Goal: Information Seeking & Learning: Learn about a topic

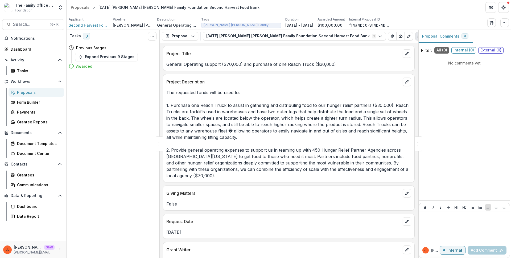
scroll to position [202, 0]
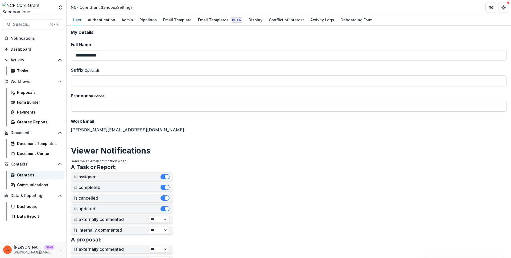
click at [28, 178] on link "Grantees" at bounding box center [37, 174] width 56 height 9
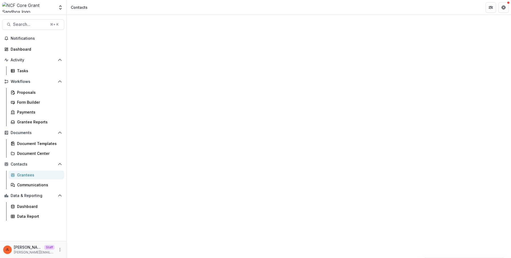
click at [106, 78] on input at bounding box center [102, 81] width 43 height 6
type input "**********"
click at [185, 29] on div "Contacts" at bounding box center [289, 240] width 444 height 451
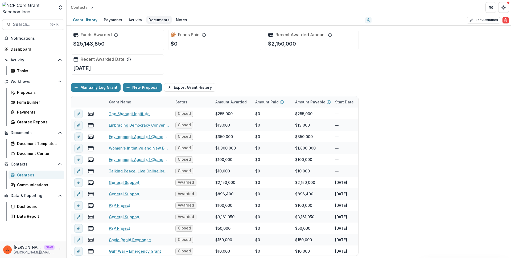
click at [154, 19] on div "Documents" at bounding box center [158, 20] width 25 height 8
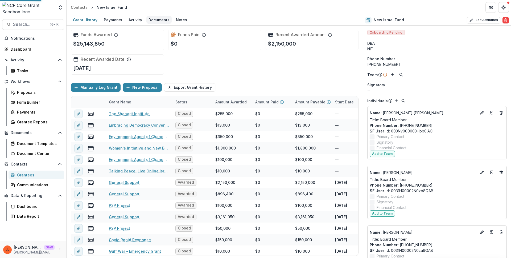
click at [155, 20] on div "Documents" at bounding box center [158, 20] width 25 height 8
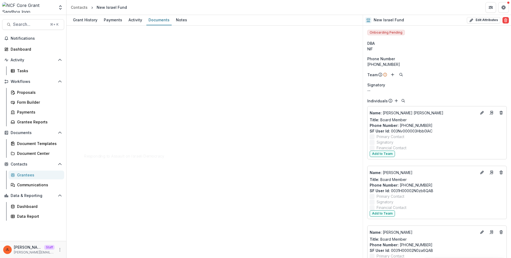
scroll to position [857, 0]
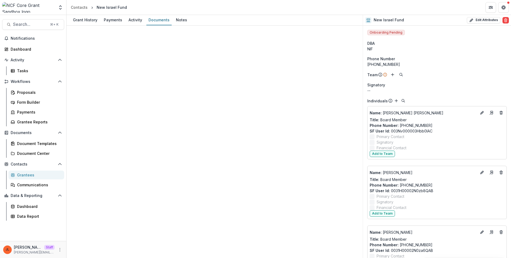
scroll to position [889, 0]
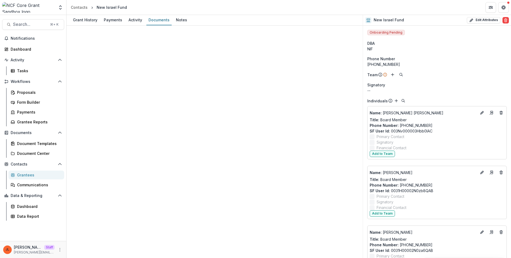
scroll to position [921, 0]
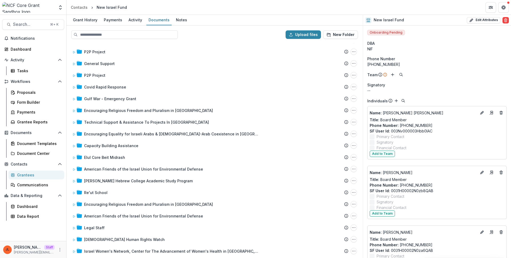
scroll to position [59, 0]
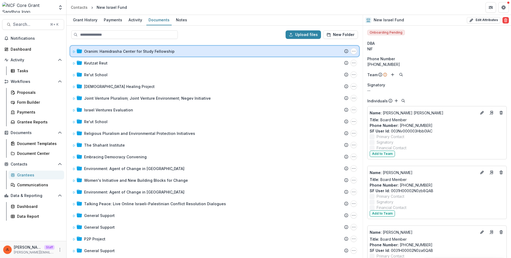
click at [76, 53] on div at bounding box center [77, 51] width 10 height 6
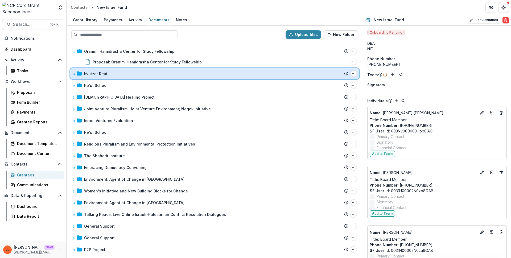
click at [77, 77] on div "Kvutzat Reut Submission Temelio Proposal Attached proposal documents Report Tas…" at bounding box center [214, 73] width 289 height 11
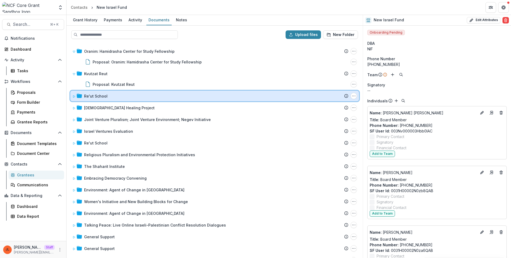
click at [82, 94] on div "Re'ut School" at bounding box center [210, 96] width 276 height 6
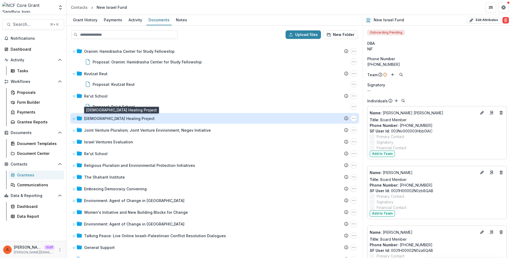
click at [89, 119] on div "[DEMOGRAPHIC_DATA] Healing Project" at bounding box center [119, 118] width 71 height 6
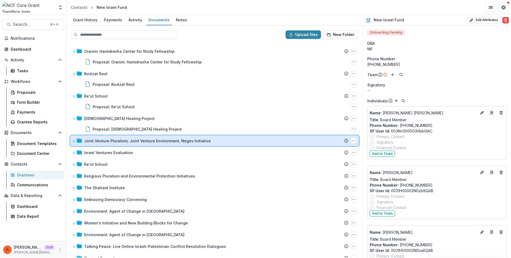
click at [93, 137] on div "Joint Venture Pluralism; Joint Venture Environment; Negev Initiative Submission…" at bounding box center [214, 140] width 289 height 11
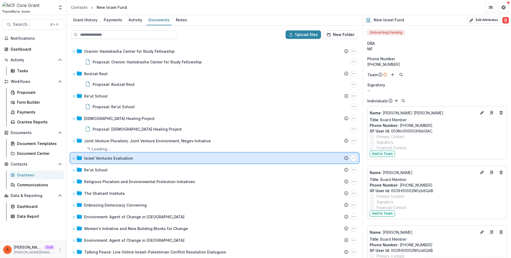
click at [105, 163] on div "Israel Ventures Evaluation Submission Temelio Proposal Attached proposal docume…" at bounding box center [214, 157] width 289 height 11
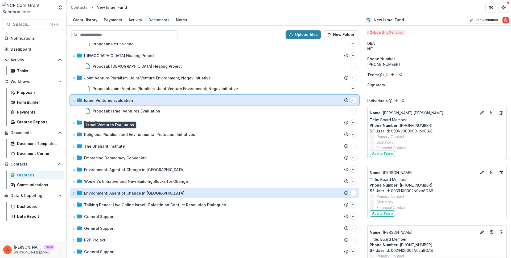
scroll to position [155, 0]
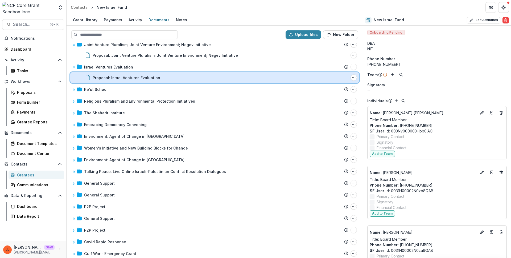
click at [92, 77] on div "Proposal: Israel Ventures Evaluation" at bounding box center [214, 78] width 268 height 6
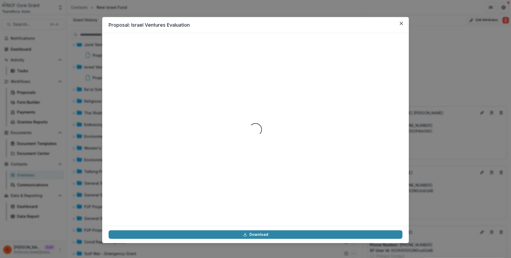
click at [92, 78] on div "Proposal: Israel Ventures Evaluation Loading... Download" at bounding box center [255, 129] width 511 height 258
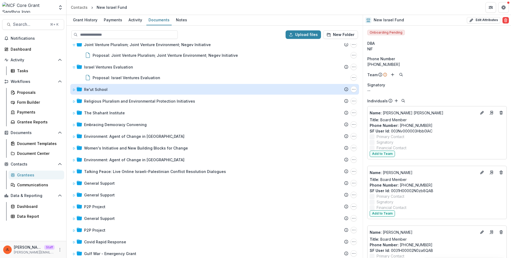
drag, startPoint x: 93, startPoint y: 90, endPoint x: 95, endPoint y: 93, distance: 3.6
click at [93, 90] on div "Re'ut School" at bounding box center [95, 89] width 23 height 6
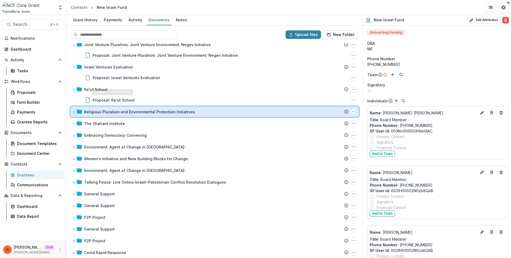
click at [99, 107] on div "Religious Pluralism and Environmental Protection Initiatives Submission Temelio…" at bounding box center [214, 111] width 289 height 11
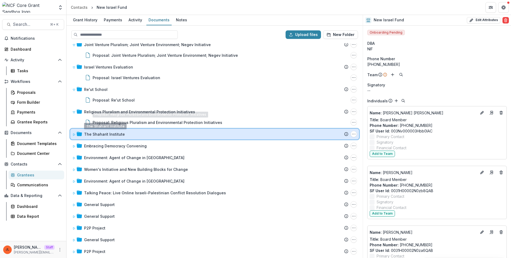
click at [119, 138] on div "The Shaharit Institute Submission Temelio Proposal Attached proposal documents …" at bounding box center [214, 134] width 289 height 11
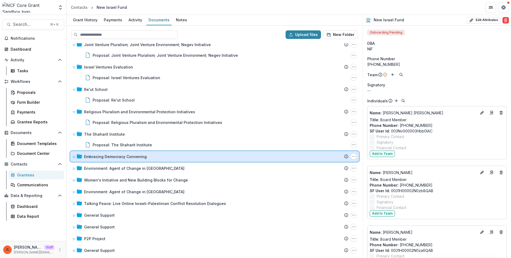
click at [122, 152] on div "Embracing Democracy Convening Submission Temelio Proposal Attached proposal doc…" at bounding box center [214, 156] width 289 height 11
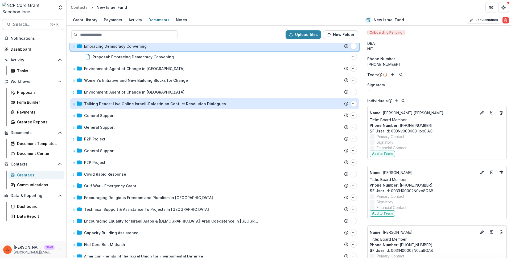
scroll to position [258, 0]
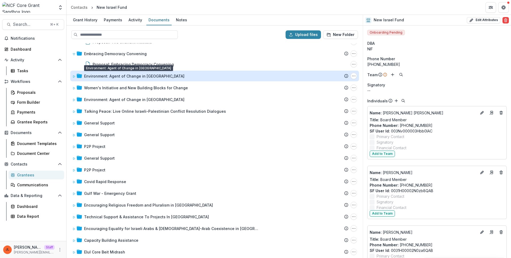
click at [113, 78] on div "Environment: Agent of Change in Israel" at bounding box center [134, 76] width 100 height 6
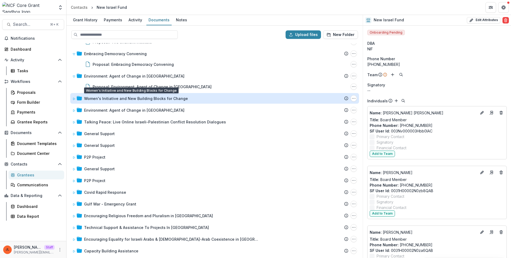
click at [113, 99] on div "Women's Initiative and New Building Blocks for Change" at bounding box center [136, 99] width 104 height 6
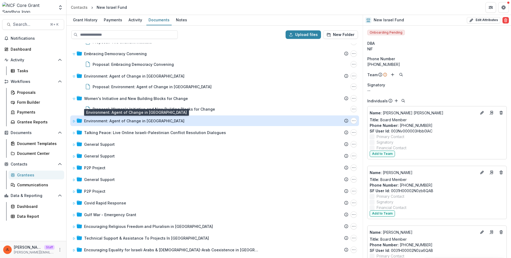
click at [112, 119] on div "Environment: Agent of Change in Israel" at bounding box center [134, 121] width 100 height 6
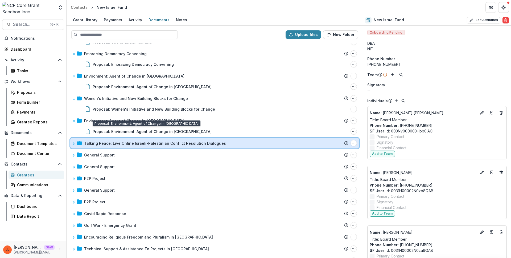
click at [127, 140] on div "Talking Peace: Live Online Israeli-Palestinian Conflict Resolution Dialogues Su…" at bounding box center [214, 143] width 289 height 11
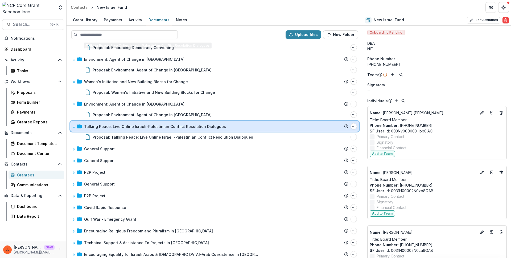
scroll to position [348, 0]
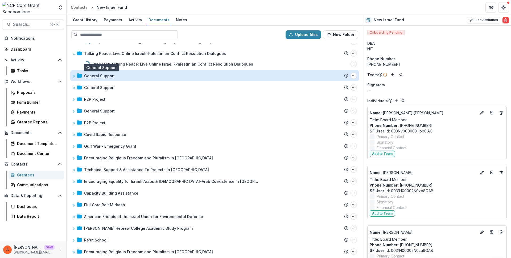
click at [98, 76] on div "General Support" at bounding box center [99, 76] width 31 height 6
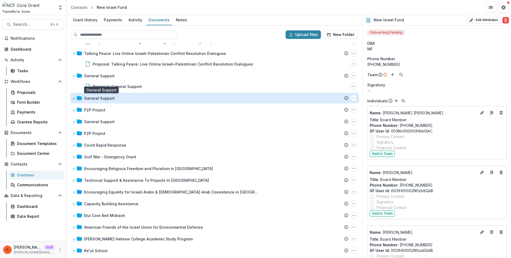
click at [103, 98] on div "General Support" at bounding box center [99, 98] width 31 height 6
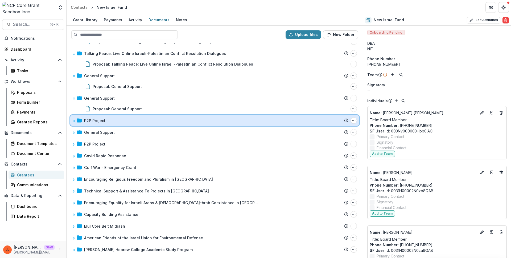
click at [110, 118] on div "P2P Project" at bounding box center [216, 121] width 264 height 6
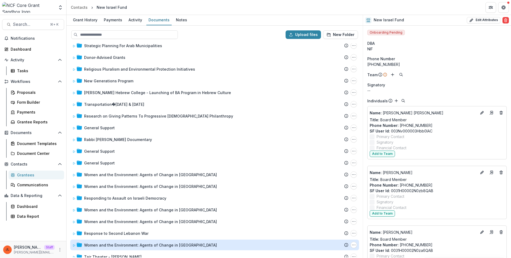
scroll to position [1038, 0]
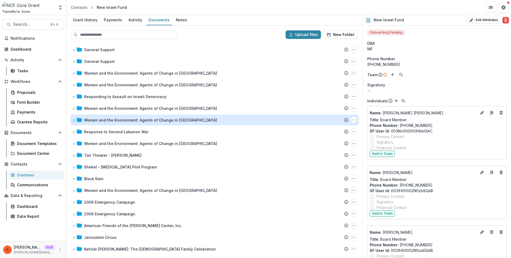
click at [119, 119] on div "Women and the Environment: Agents of Change in Israel" at bounding box center [150, 120] width 133 height 6
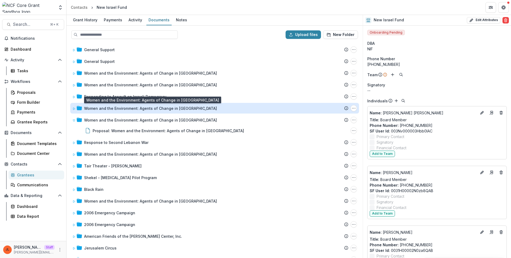
click at [114, 108] on div "Women and the Environment: Agents of Change in Israel" at bounding box center [150, 108] width 133 height 6
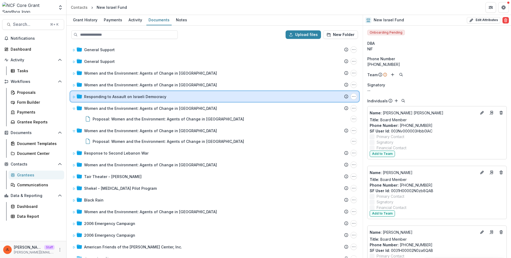
click at [112, 99] on div "Responding to Assault on Israeli Democracy Submission Temelio Proposal Attached…" at bounding box center [214, 96] width 289 height 11
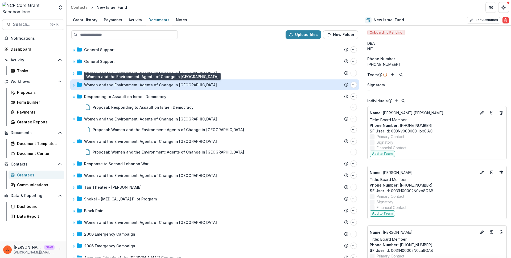
click at [113, 86] on div "Women and the Environment: Agents of Change in Israel" at bounding box center [150, 85] width 133 height 6
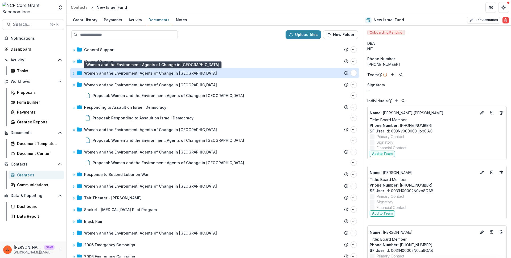
click at [109, 75] on div "Women and the Environment: Agents of Change in Israel" at bounding box center [150, 73] width 133 height 6
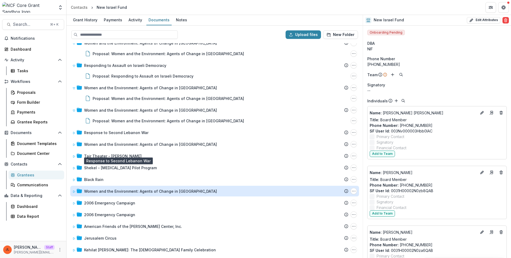
scroll to position [1091, 0]
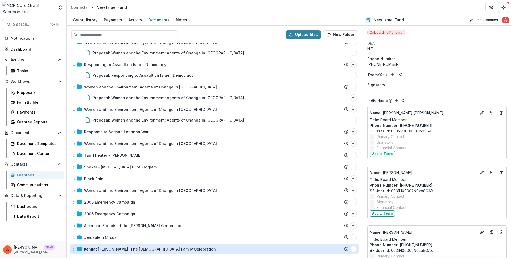
click at [105, 250] on div "Kehilat Kol Haneshama: The Jewish Family Celebration" at bounding box center [150, 249] width 132 height 6
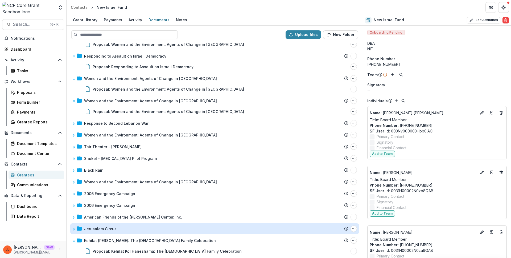
scroll to position [1102, 0]
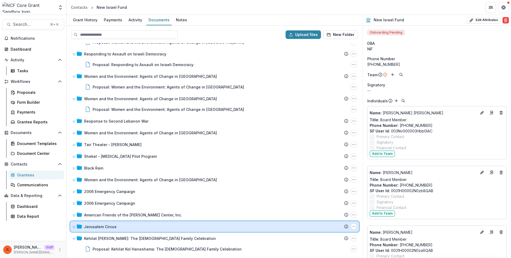
click at [110, 231] on div "Jerusalem Circus Submission Temelio Proposal Attached proposal documents Report…" at bounding box center [214, 226] width 289 height 11
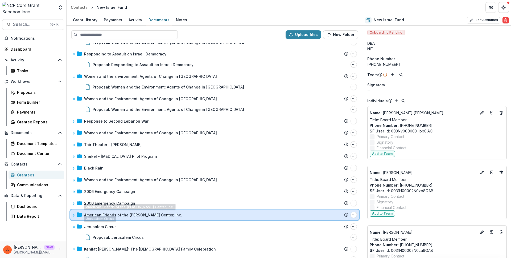
click at [110, 210] on div "American Friends of the Heschel Center, Inc. Submission Temelio Proposal Attach…" at bounding box center [214, 214] width 289 height 11
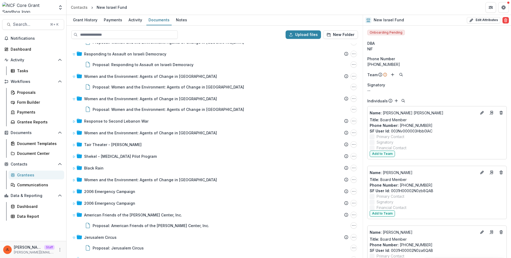
click at [109, 196] on div "Women and the Environment: Agents of Change in Israel Submission Temelio Propos…" at bounding box center [214, 150] width 295 height 214
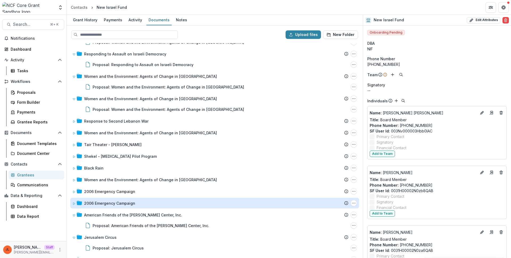
click at [112, 201] on div "2006 Emergency Campaign" at bounding box center [109, 203] width 51 height 6
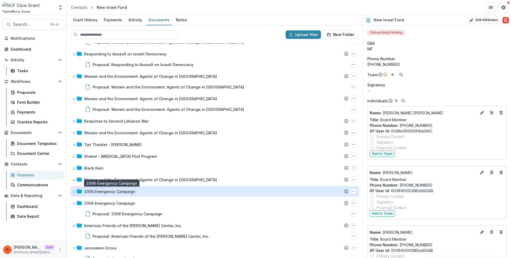
click at [117, 189] on div "2006 Emergency Campaign" at bounding box center [109, 191] width 51 height 6
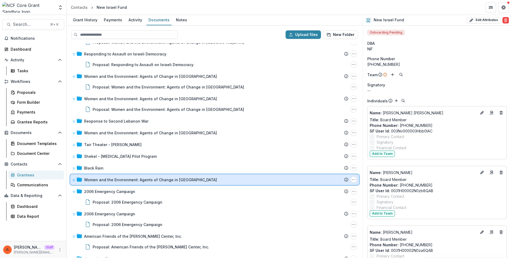
click at [113, 176] on div "Women and the Environment: Agents of Change in Israel Submission Temelio Propos…" at bounding box center [214, 179] width 289 height 11
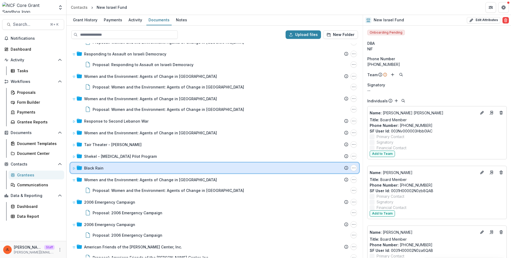
click at [113, 167] on div "Black Rain" at bounding box center [216, 168] width 264 height 6
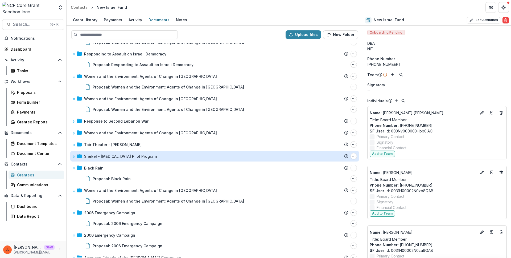
click at [118, 158] on div "Shekel - Asperger Syndrome Pilot Program" at bounding box center [120, 156] width 73 height 6
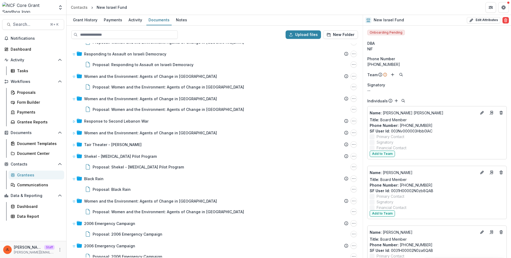
click at [125, 138] on div "Women and the Environment: Agents of Change in Israel Submission Temelio Propos…" at bounding box center [214, 150] width 295 height 214
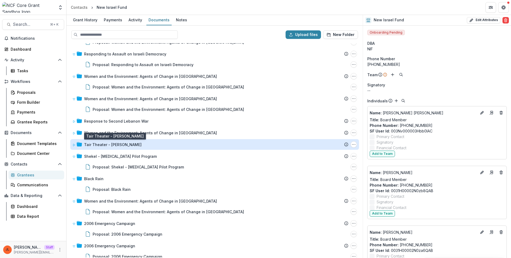
click at [130, 144] on div "Tair Theater - Ahavat Olam" at bounding box center [112, 145] width 57 height 6
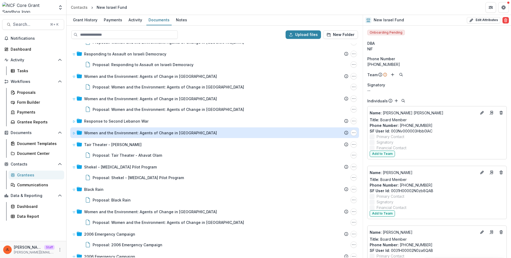
click at [134, 135] on div "Women and the Environment: Agents of Change in Israel" at bounding box center [150, 133] width 133 height 6
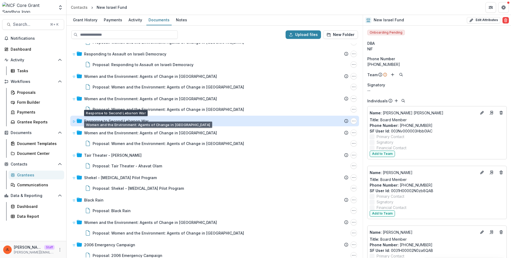
click at [142, 119] on div "Response to Second Lebanon War" at bounding box center [116, 121] width 64 height 6
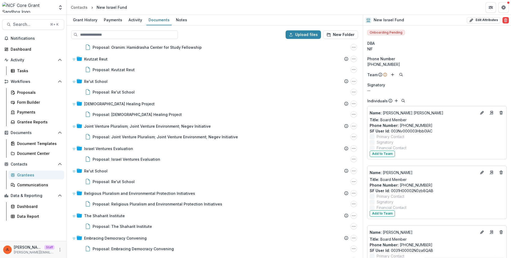
scroll to position [0, 0]
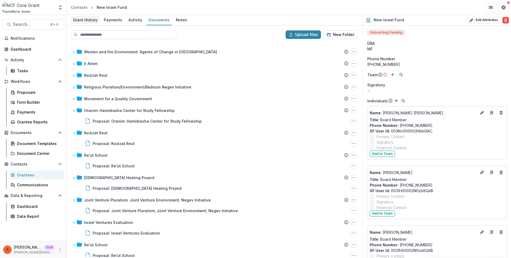
click at [90, 20] on div "Grant History" at bounding box center [85, 20] width 29 height 8
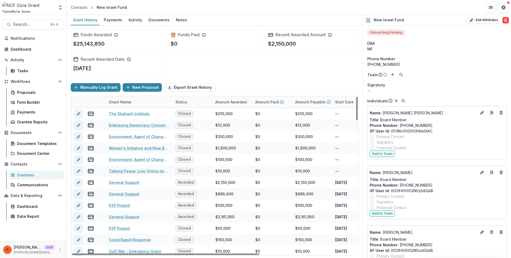
click at [127, 93] on div "Manually Log Grant New Proposal Export Grant History" at bounding box center [215, 87] width 288 height 17
click at [133, 98] on div "Grant Name" at bounding box center [139, 101] width 67 height 11
click at [127, 135] on span "Sort Descending" at bounding box center [131, 134] width 31 height 5
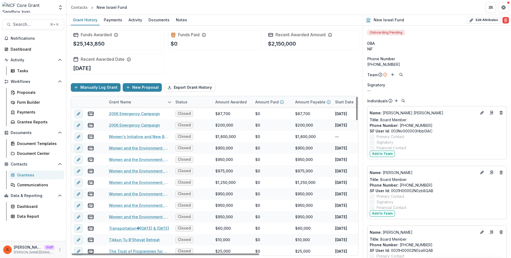
click at [232, 87] on div "Manually Log Grant New Proposal Export Grant History" at bounding box center [215, 87] width 288 height 17
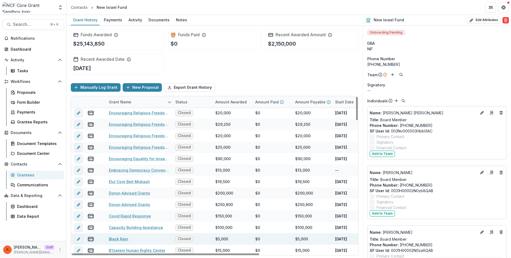
scroll to position [894, 0]
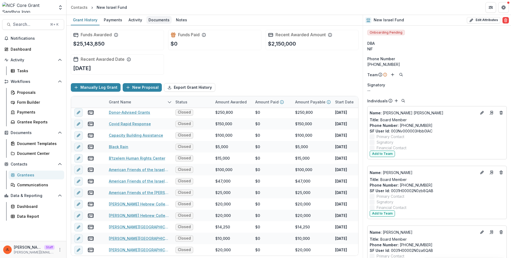
click at [147, 22] on div "Documents" at bounding box center [158, 20] width 25 height 8
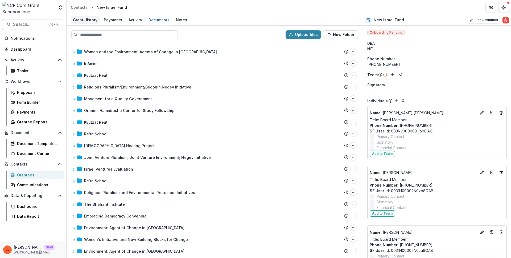
click at [81, 16] on div "Grant History" at bounding box center [85, 20] width 29 height 8
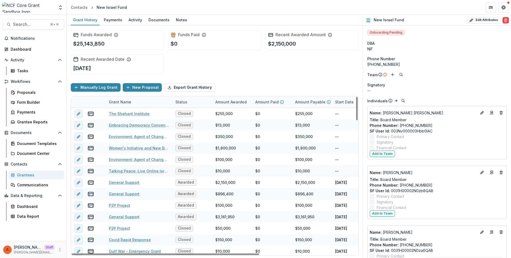
click at [134, 99] on div "Grant Name" at bounding box center [139, 101] width 67 height 11
click at [130, 112] on input at bounding box center [139, 114] width 64 height 9
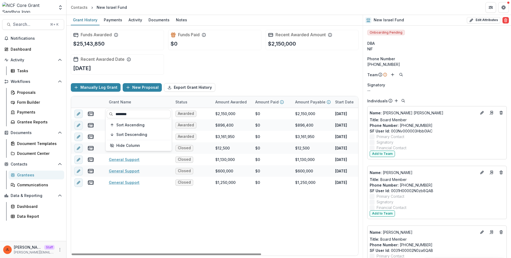
type input "*******"
click at [151, 246] on div "General Support Awarded $2,150,000 $0 $2,150,000 Dec 1, 2024 Nov 30, 2027 $700,…" at bounding box center [288, 181] width 434 height 147
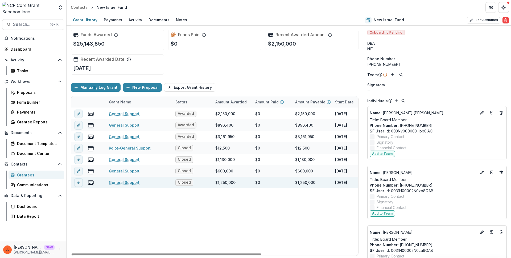
click at [129, 184] on link "General Support" at bounding box center [124, 182] width 31 height 6
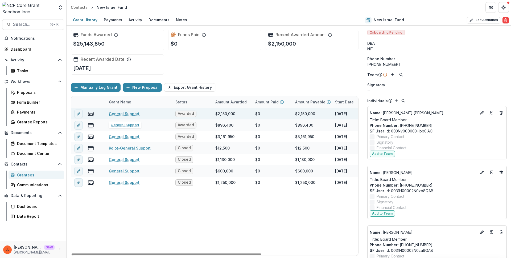
click at [123, 114] on link "General Support" at bounding box center [124, 114] width 31 height 6
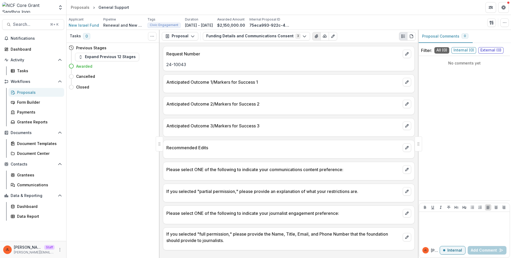
click at [312, 38] on button "View Attached Files" at bounding box center [316, 36] width 9 height 9
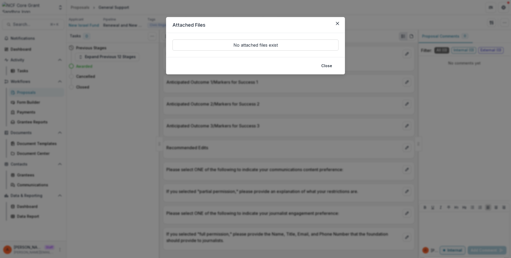
click at [293, 102] on div "Attached Files No attached files exist Close" at bounding box center [255, 129] width 511 height 258
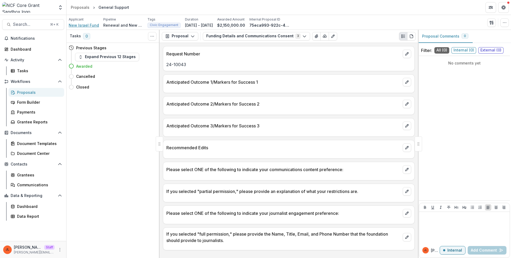
click at [91, 27] on span "New Israel Fund" at bounding box center [84, 25] width 30 height 6
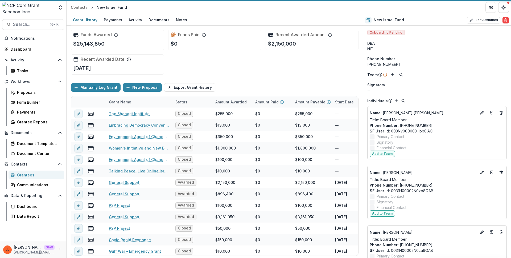
click at [153, 19] on div "Documents" at bounding box center [158, 20] width 25 height 8
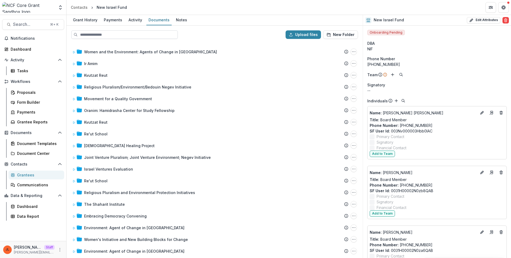
click at [119, 34] on input at bounding box center [124, 34] width 106 height 9
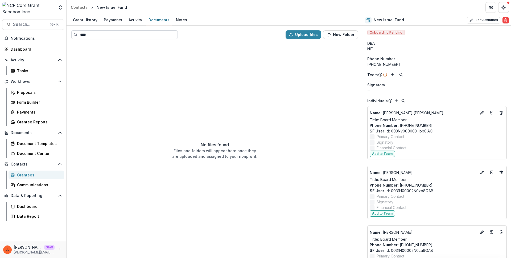
type input "****"
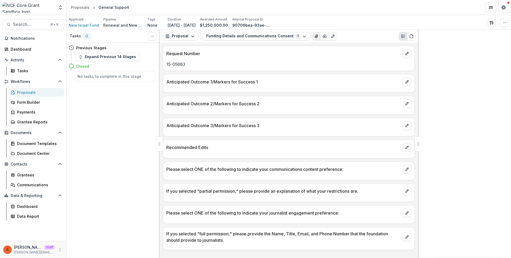
click at [312, 39] on button "View Attached Files" at bounding box center [316, 36] width 9 height 9
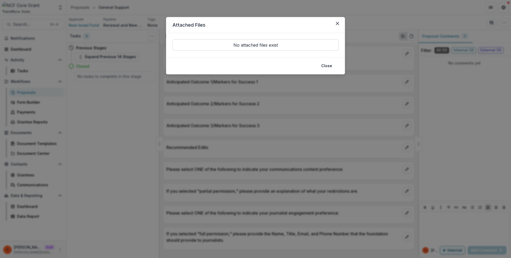
click at [249, 94] on div "Attached Files No attached files exist Close" at bounding box center [255, 129] width 511 height 258
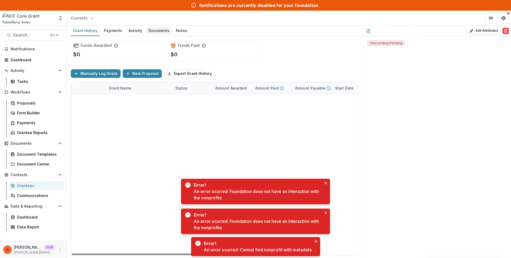
click at [160, 30] on div "Documents" at bounding box center [158, 31] width 25 height 8
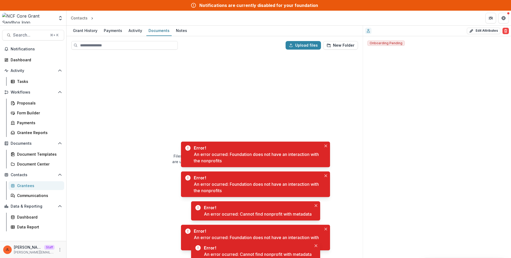
click at [217, 26] on div "Grant History Payments Activity Documents Notes" at bounding box center [215, 31] width 296 height 11
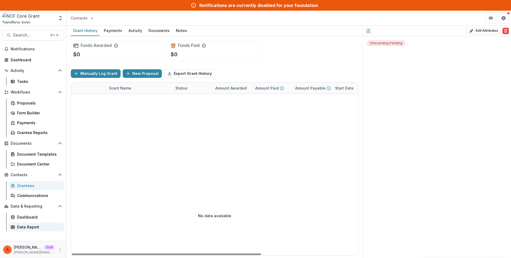
click at [30, 223] on link "Data Report" at bounding box center [37, 226] width 56 height 9
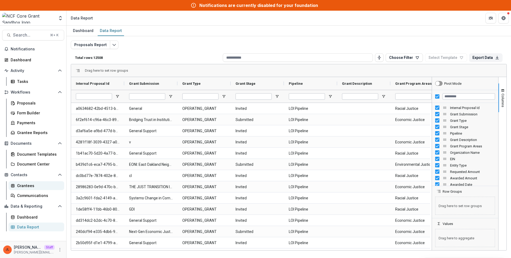
click at [34, 187] on div "Grantees" at bounding box center [38, 186] width 43 height 6
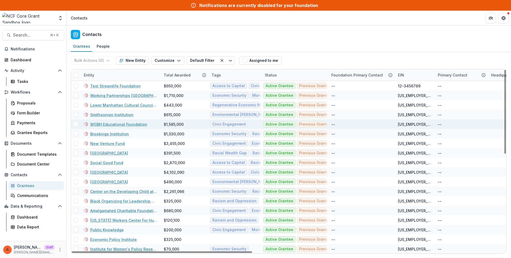
click at [106, 122] on link "WGBH Educational Foundation" at bounding box center [118, 124] width 57 height 6
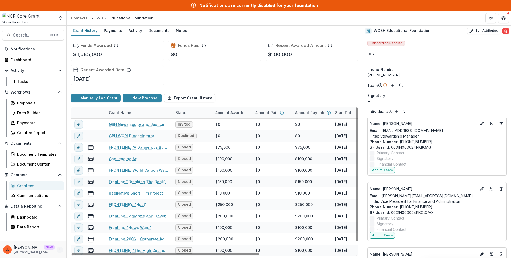
click at [60, 252] on button "More" at bounding box center [60, 249] width 6 height 6
click at [73, 238] on icon at bounding box center [72, 238] width 4 height 4
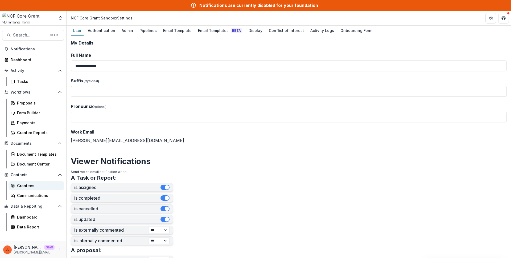
click at [27, 185] on div "Grantees" at bounding box center [38, 186] width 43 height 6
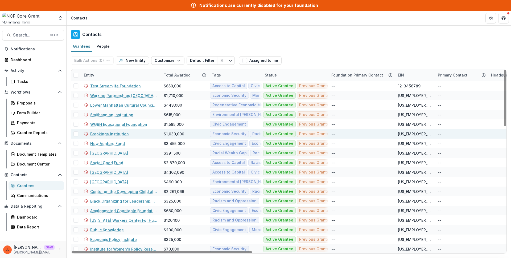
click at [107, 133] on link "Brookings Institution" at bounding box center [109, 134] width 39 height 6
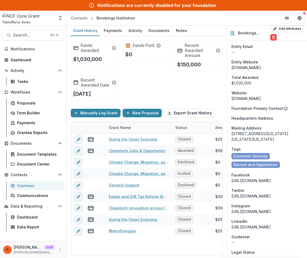
scroll to position [850, 0]
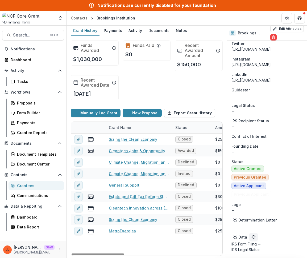
click at [157, 80] on div "Funds Awarded $1,030,000 Funds Paid $0 Recent Awarded Amount $150,000 Recent Aw…" at bounding box center [147, 70] width 152 height 68
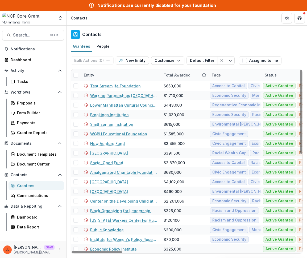
click at [111, 76] on div "Entity" at bounding box center [121, 74] width 80 height 11
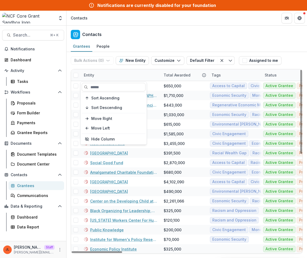
click at [110, 85] on input at bounding box center [114, 87] width 64 height 9
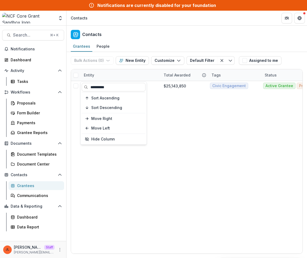
type input "**********"
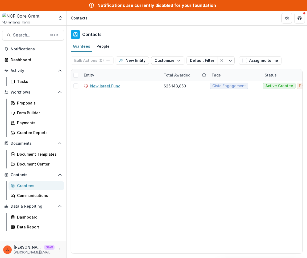
click at [167, 11] on header "Contacts" at bounding box center [187, 18] width 241 height 15
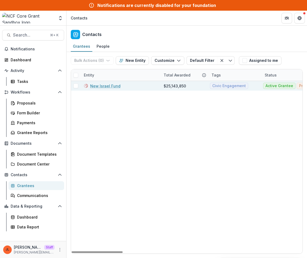
click at [110, 85] on link "New Israel Fund" at bounding box center [105, 86] width 30 height 6
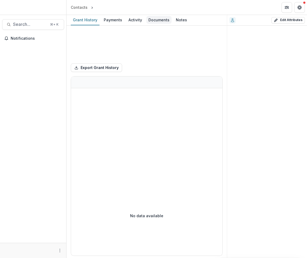
click at [161, 23] on div "Documents" at bounding box center [158, 20] width 25 height 8
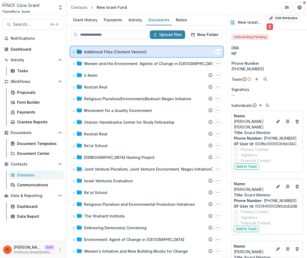
click at [74, 52] on icon at bounding box center [73, 52] width 3 height 3
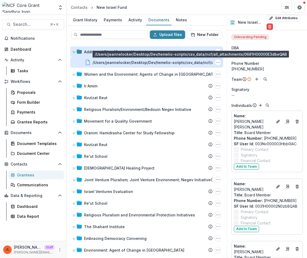
click at [110, 61] on div "/Users/jeannelocker/Desktop/Dev/temelio-scripts/csv_data/ncf/all_attachments/06…" at bounding box center [181, 63] width 176 height 6
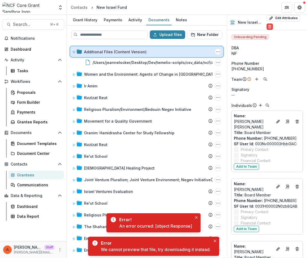
click at [219, 53] on div "Additional Files (Content Version) Folder Options Rename Add Subfolder Delete" at bounding box center [146, 51] width 153 height 11
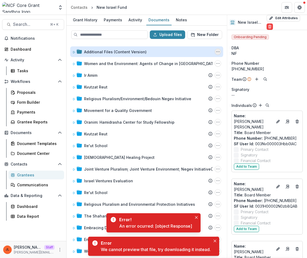
click at [218, 51] on icon "Additional Files (Content Version) Options" at bounding box center [218, 51] width 4 height 4
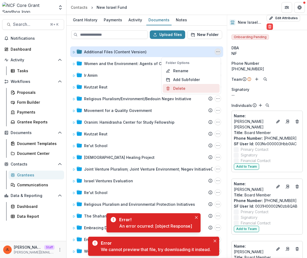
click at [188, 90] on button "Delete" at bounding box center [191, 88] width 57 height 9
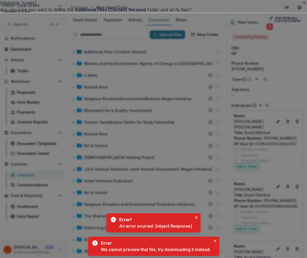
click at [288, 24] on button "Delete" at bounding box center [294, 20] width 13 height 6
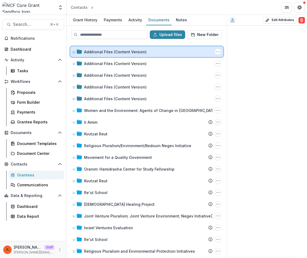
click at [71, 51] on div "Additional Files (Content Version) Folder Options Rename Add Subfolder Delete" at bounding box center [146, 51] width 153 height 11
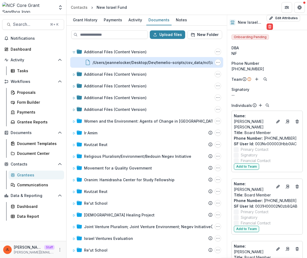
click at [142, 64] on div "/Users/jeannelocker/Desktop/Dev/temelio-scripts/csv_data/ncf/all_attachments/06…" at bounding box center [181, 63] width 176 height 6
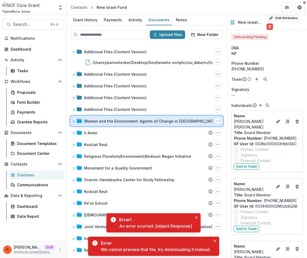
click at [75, 120] on icon at bounding box center [73, 121] width 3 height 3
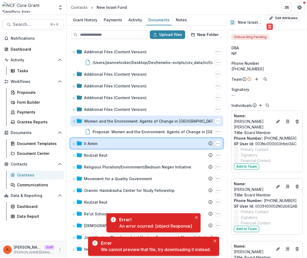
click at [76, 142] on div at bounding box center [77, 143] width 10 height 6
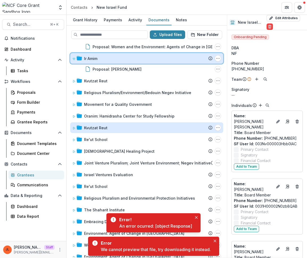
scroll to position [92, 0]
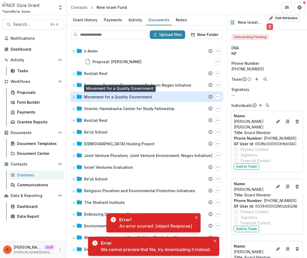
click at [96, 98] on div "Movement for a Quality Government" at bounding box center [118, 97] width 68 height 6
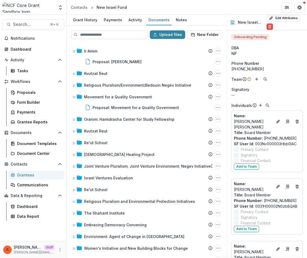
click at [95, 125] on div "Additional Files (Content Version) Folder Options Rename Add Subfolder Delete /…" at bounding box center [146, 150] width 159 height 214
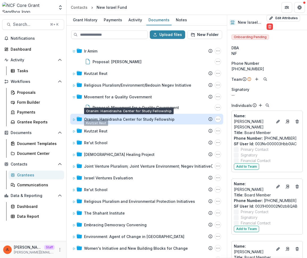
click at [100, 120] on div "Oranim: Hamidrasha Center for Study Fellowship" at bounding box center [129, 119] width 90 height 6
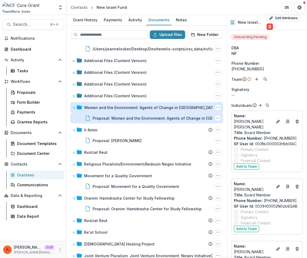
scroll to position [0, 0]
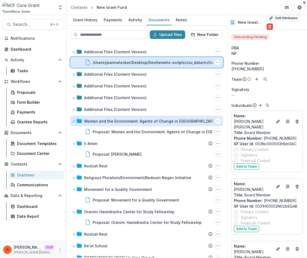
click at [157, 65] on div "/Users/jeannelocker/Desktop/Dev/temelio-scripts/csv_data/ncf/all_attachments/06…" at bounding box center [146, 62] width 153 height 11
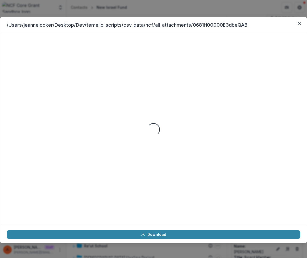
click at [184, 11] on div "/Users/jeannelocker/Desktop/Dev/temelio-scripts/csv_data/ncf/all_attachments/06…" at bounding box center [153, 129] width 307 height 258
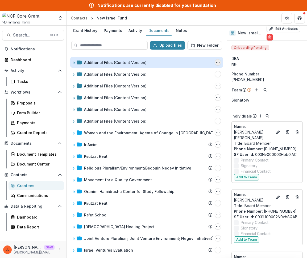
click at [217, 63] on icon "Additional Files (Content Version) Options" at bounding box center [218, 62] width 4 height 4
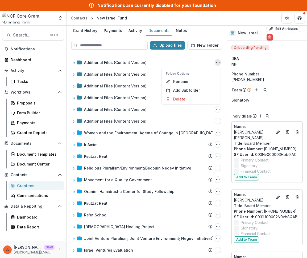
click at [282, 71] on div "Phone Number" at bounding box center [266, 74] width 71 height 6
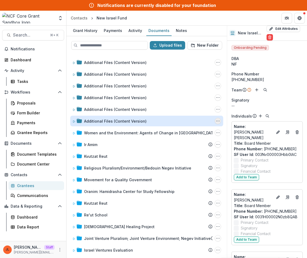
click at [216, 121] on icon "Additional Files (Content Version) Options" at bounding box center [218, 121] width 4 height 4
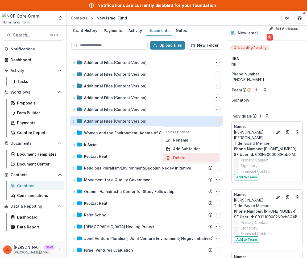
click at [187, 159] on button "Delete" at bounding box center [191, 157] width 57 height 9
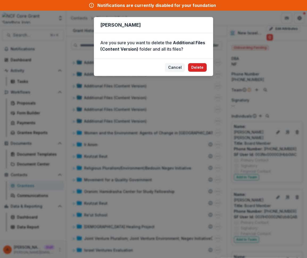
click at [198, 64] on button "Delete" at bounding box center [197, 67] width 19 height 9
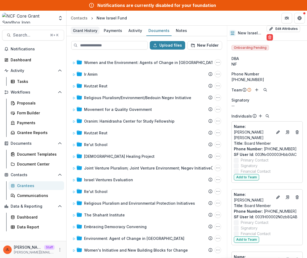
click at [71, 31] on div "Grant History" at bounding box center [85, 31] width 29 height 8
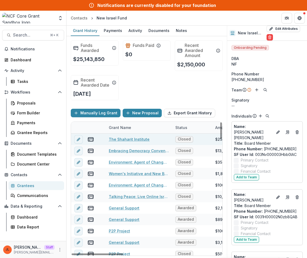
click at [122, 140] on link "The Shaharit Institute" at bounding box center [129, 139] width 41 height 6
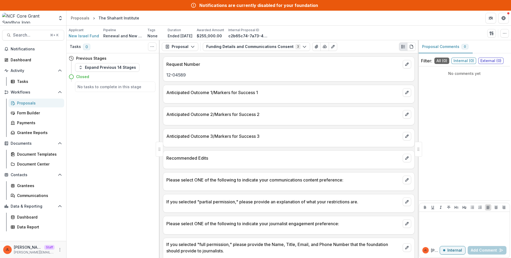
click at [251, 102] on div "Anticipated Outcome 1/Markers for Success 1" at bounding box center [289, 94] width 252 height 19
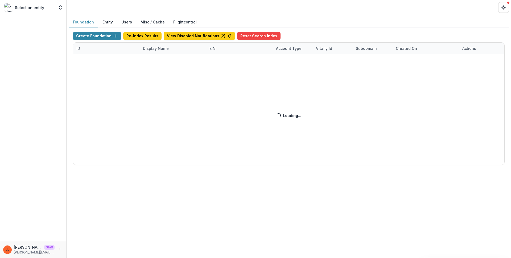
click at [159, 51] on div "Create Foundation Re-Index Results View Disabled Notifications ( 2 ) Reset Sear…" at bounding box center [289, 98] width 432 height 133
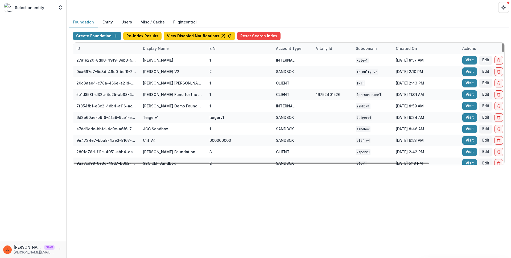
click at [148, 49] on div "Display Name" at bounding box center [156, 49] width 32 height 6
click at [158, 59] on input at bounding box center [173, 60] width 64 height 9
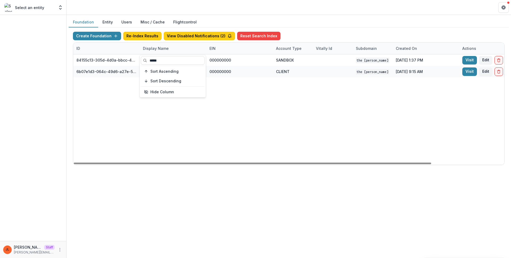
type input "*****"
click at [276, 96] on div "84155c13-305d-4d0a-bbcc-4e8fb1a9ec77 TCLFF Workflow Sandbox 000000000 SANDBOX T…" at bounding box center [332, 109] width 519 height 110
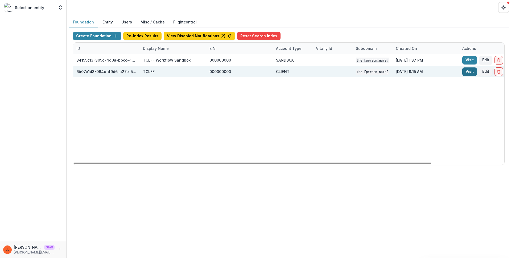
click at [470, 73] on link "Visit" at bounding box center [469, 71] width 15 height 9
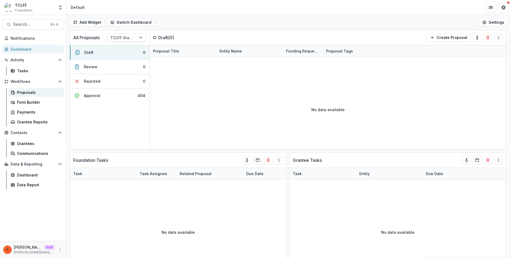
click at [42, 93] on div "Proposals" at bounding box center [38, 92] width 43 height 6
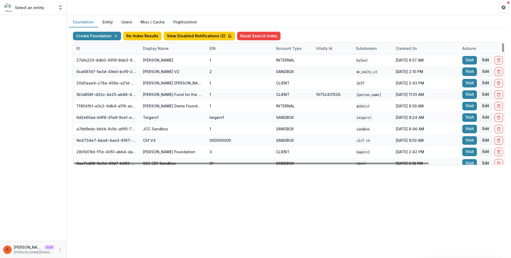
click at [155, 51] on div "Display Name" at bounding box center [156, 49] width 32 height 6
click at [156, 60] on input at bounding box center [173, 60] width 64 height 9
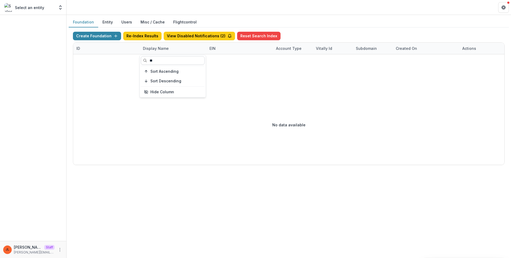
type input "*"
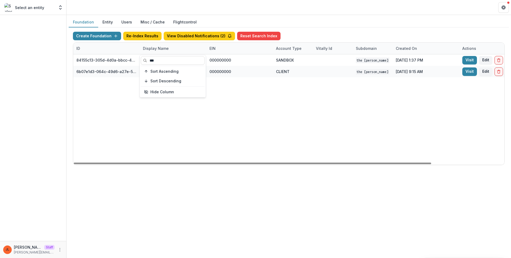
type input "***"
drag, startPoint x: 377, startPoint y: 107, endPoint x: 384, endPoint y: 105, distance: 8.1
click at [380, 107] on div "84155c13-305d-4d0a-bbcc-4e8fb1a9ec77 TCLFF Workflow Sandbox 000000000 SANDBOX T…" at bounding box center [332, 109] width 519 height 110
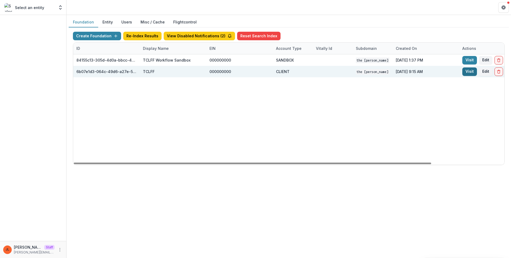
click at [464, 71] on link "Visit" at bounding box center [469, 71] width 15 height 9
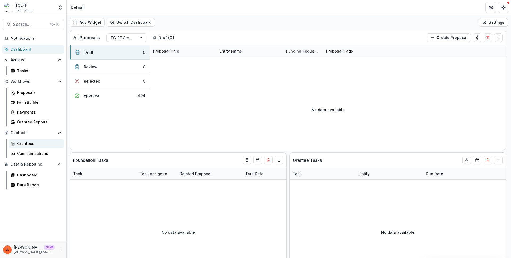
click at [31, 144] on div "Grantees" at bounding box center [38, 143] width 43 height 6
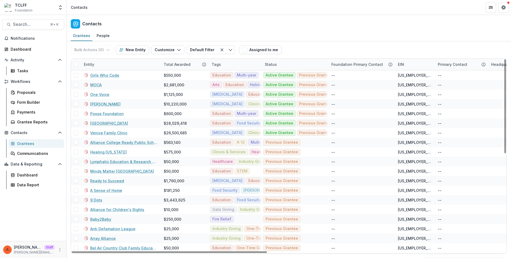
click at [178, 22] on div "Contacts" at bounding box center [289, 23] width 444 height 16
click at [313, 19] on div "Contacts" at bounding box center [289, 23] width 444 height 16
click at [55, 249] on div "[PERSON_NAME] Staff [PERSON_NAME][EMAIL_ADDRESS][DOMAIN_NAME]" at bounding box center [33, 249] width 60 height 10
click at [59, 249] on icon "More" at bounding box center [60, 249] width 4 height 4
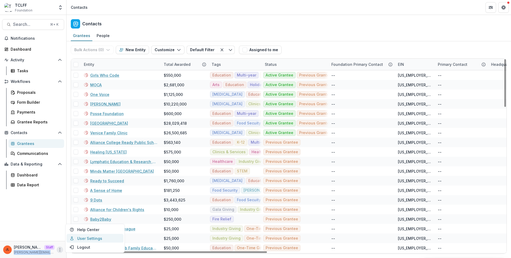
click at [78, 236] on link "User Settings" at bounding box center [95, 238] width 57 height 9
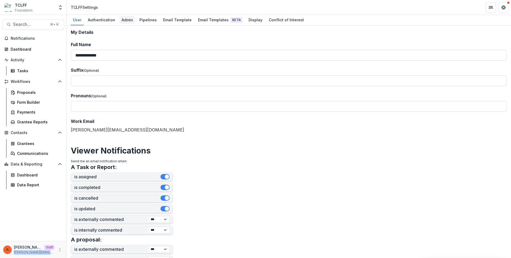
click at [123, 22] on div "Admin" at bounding box center [127, 20] width 16 height 8
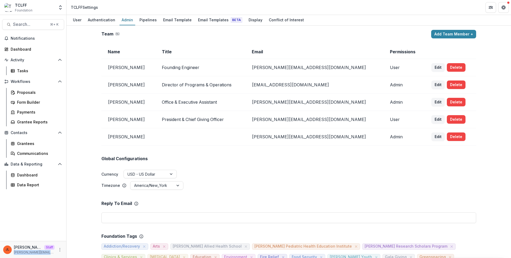
click at [230, 115] on td "President & Chief Giving Officer" at bounding box center [200, 119] width 90 height 17
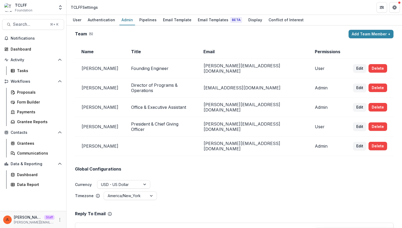
click at [197, 138] on td at bounding box center [161, 146] width 72 height 19
click at [78, 22] on div "User" at bounding box center [77, 20] width 13 height 8
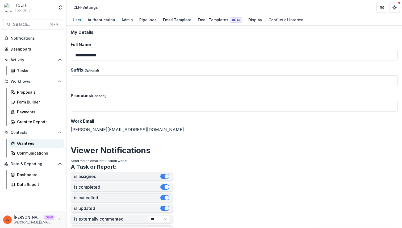
click at [30, 144] on div "Grantees" at bounding box center [38, 143] width 43 height 6
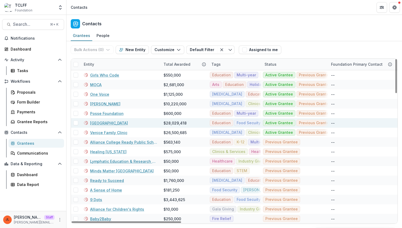
click at [97, 124] on link "[GEOGRAPHIC_DATA]" at bounding box center [109, 123] width 38 height 6
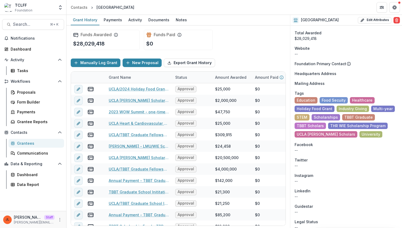
scroll to position [250, 0]
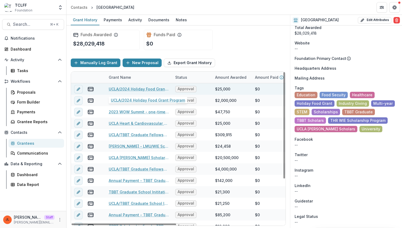
click at [133, 90] on link "UCLA/2024 Holiday Food Grant Program" at bounding box center [139, 89] width 60 height 6
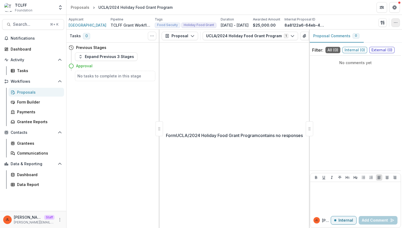
click at [395, 24] on icon "button" at bounding box center [396, 22] width 4 height 4
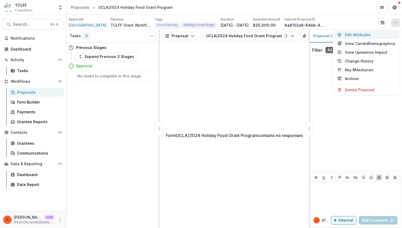
click at [376, 34] on button "Edit Attributes" at bounding box center [366, 34] width 64 height 9
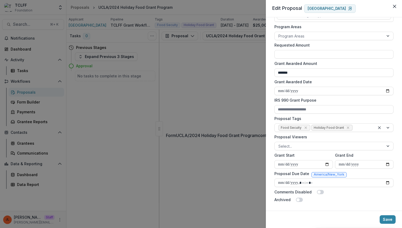
scroll to position [103, 0]
click at [168, 143] on div "**********" at bounding box center [201, 114] width 402 height 228
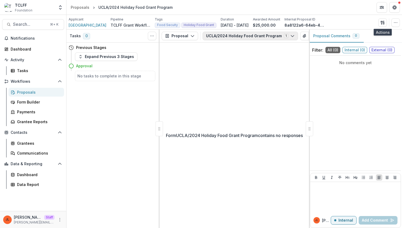
scroll to position [0, 33]
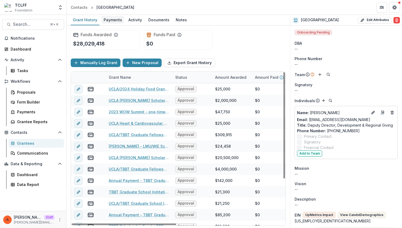
click at [115, 21] on div "Payments" at bounding box center [113, 20] width 23 height 8
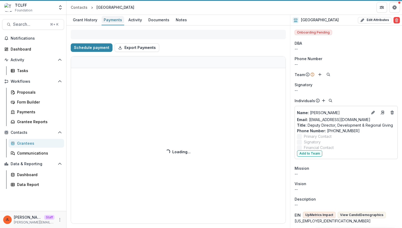
select select "******"
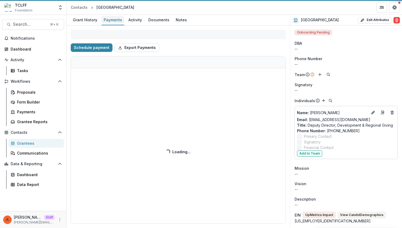
select select "******"
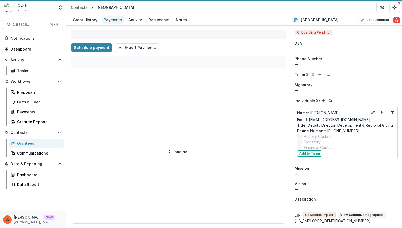
select select "******"
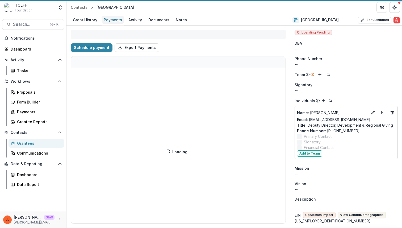
select select "******"
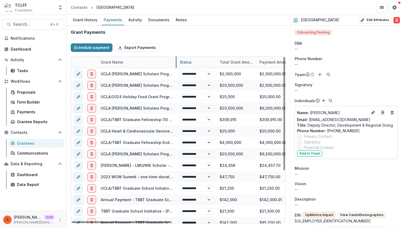
drag, startPoint x: 137, startPoint y: 62, endPoint x: 186, endPoint y: 66, distance: 49.1
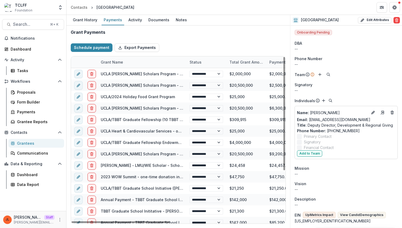
select select "******"
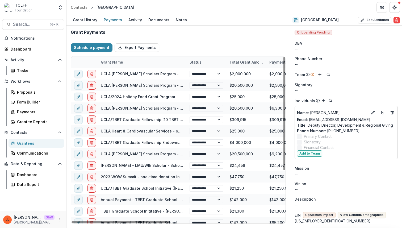
select select "******"
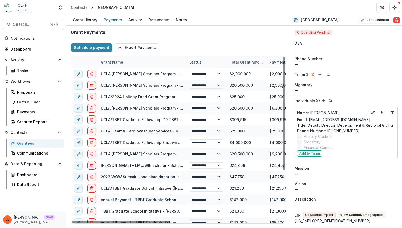
select select "******"
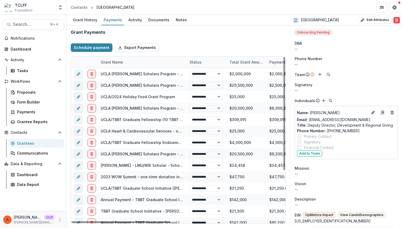
select select "******"
click at [43, 144] on div "Grantees" at bounding box center [38, 143] width 43 height 6
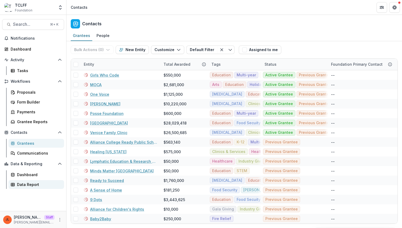
click at [35, 186] on div "Data Report" at bounding box center [38, 185] width 43 height 6
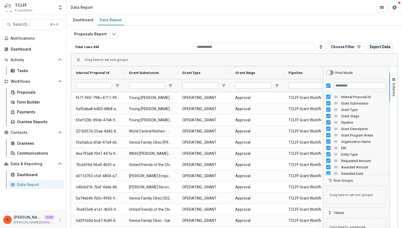
click at [37, 196] on div "Notifications Dashboard Activity Tasks Workflows Proposals Form Builder Payment…" at bounding box center [33, 122] width 66 height 177
click at [111, 30] on button "Edit selected report" at bounding box center [114, 34] width 9 height 9
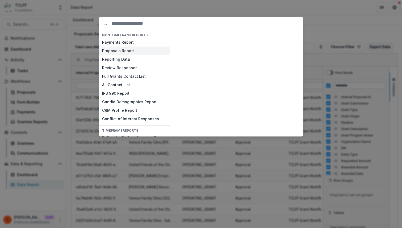
click at [134, 49] on button "Proposals Report" at bounding box center [134, 51] width 71 height 9
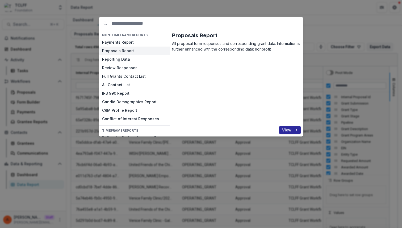
click at [293, 127] on button "View" at bounding box center [290, 130] width 22 height 9
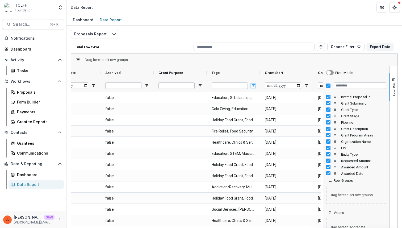
click at [254, 85] on span "Open Filter Menu" at bounding box center [253, 86] width 4 height 4
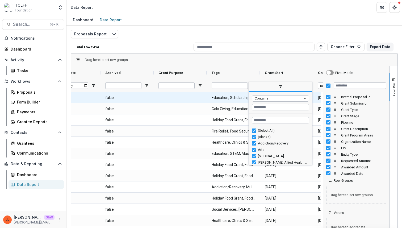
click at [238, 93] on Tags-720 "Education, Scholarships, Multi-year" at bounding box center [234, 97] width 44 height 11
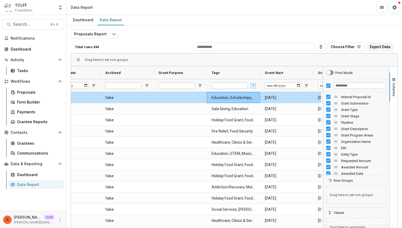
click at [251, 85] on span "Open Filter Menu" at bounding box center [253, 86] width 4 height 4
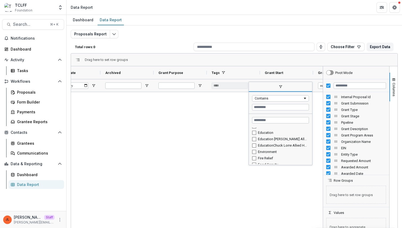
click at [254, 135] on div "Education" at bounding box center [280, 133] width 57 height 6
type input "**********"
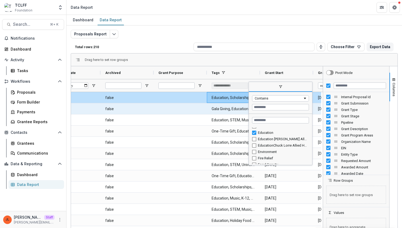
click at [217, 107] on Tags-828 "Gala Giving, Education" at bounding box center [234, 109] width 44 height 11
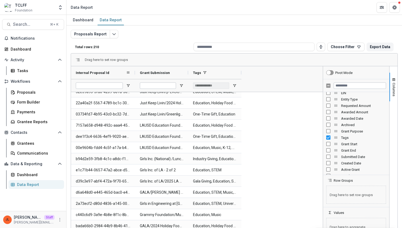
drag, startPoint x: 124, startPoint y: 73, endPoint x: 141, endPoint y: 73, distance: 17.0
click at [136, 73] on div at bounding box center [135, 72] width 2 height 13
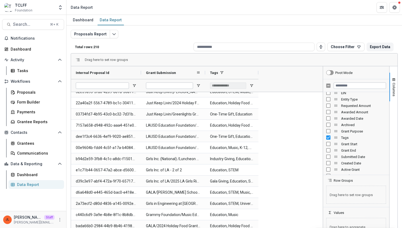
drag, startPoint x: 195, startPoint y: 72, endPoint x: 231, endPoint y: 76, distance: 36.7
click at [206, 76] on div at bounding box center [205, 72] width 2 height 13
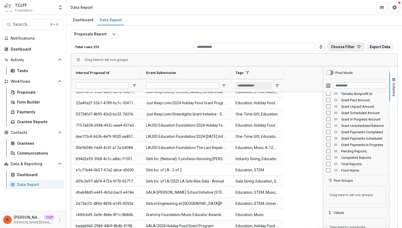
click at [354, 51] on button "Choose Filter" at bounding box center [346, 47] width 37 height 9
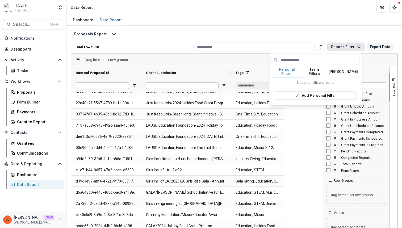
click at [328, 26] on div "Proposals Report Total rows: 210 Choose Filter Personal Filters Team Filters Te…" at bounding box center [235, 126] width 336 height 201
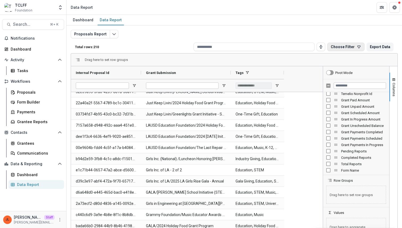
click at [332, 47] on button "Choose Filter" at bounding box center [346, 47] width 37 height 9
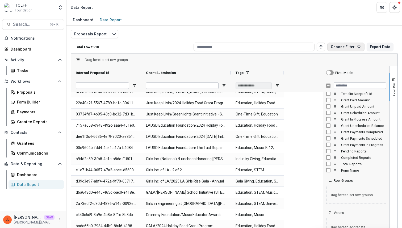
click at [333, 51] on button "Choose Filter" at bounding box center [346, 47] width 37 height 9
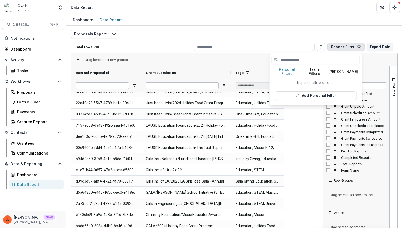
click at [230, 30] on div "Proposals Report Total rows: 210 Choose Filter Personal Filters Team Filters Te…" at bounding box center [234, 128] width 327 height 197
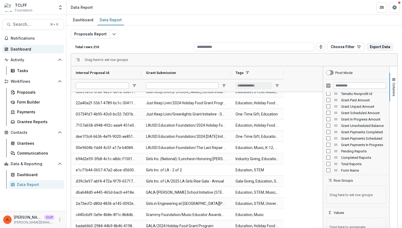
click at [21, 50] on div "Dashboard" at bounding box center [35, 49] width 49 height 6
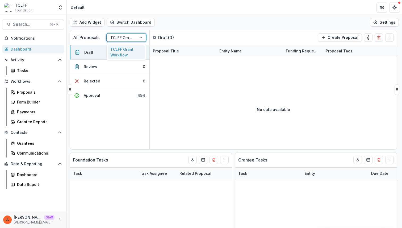
click at [117, 39] on div at bounding box center [121, 37] width 22 height 7
click at [203, 38] on div "All Proposals TCLFF Grant Workflow selected, 1 of 1. 1 result available. Use Up…" at bounding box center [222, 37] width 305 height 15
click at [119, 100] on button "Approval 494" at bounding box center [110, 95] width 80 height 14
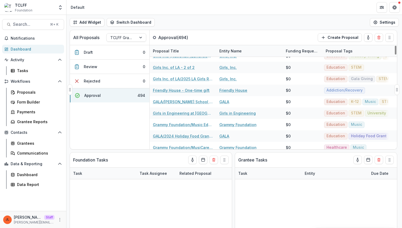
scroll to position [631, 0]
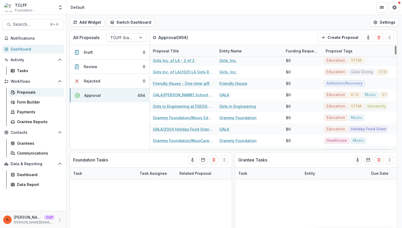
click at [27, 93] on div "Proposals" at bounding box center [38, 92] width 43 height 6
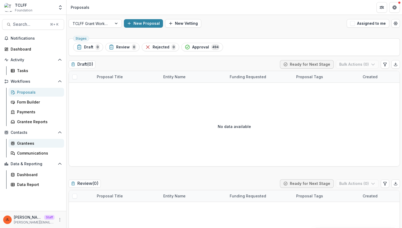
click at [30, 144] on div "Grantees" at bounding box center [38, 143] width 43 height 6
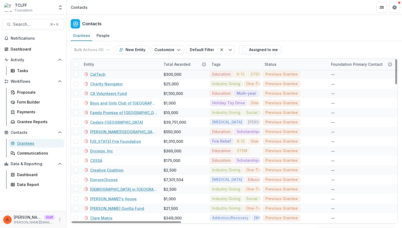
scroll to position [263, 0]
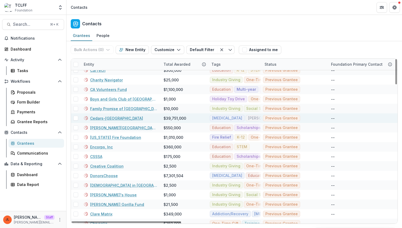
click at [105, 118] on link "Cedars-Sinai" at bounding box center [116, 118] width 53 height 6
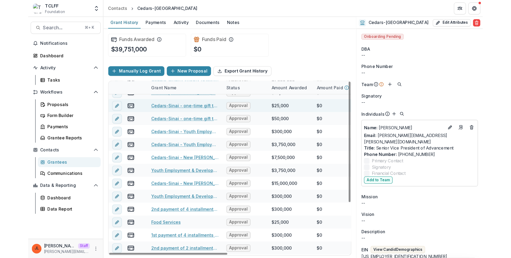
scroll to position [64, 0]
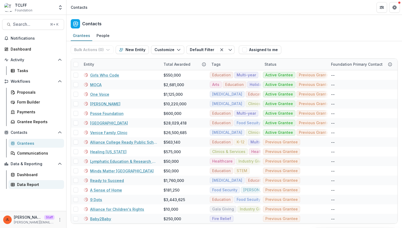
click at [34, 184] on div "Data Report" at bounding box center [38, 185] width 43 height 6
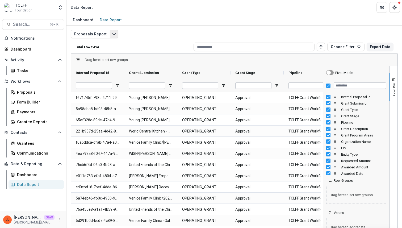
click at [112, 33] on icon "Edit selected report" at bounding box center [114, 34] width 4 height 4
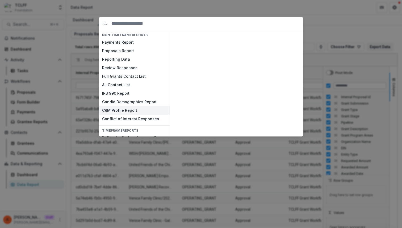
click at [123, 111] on button "CRM Profile Report" at bounding box center [134, 110] width 71 height 9
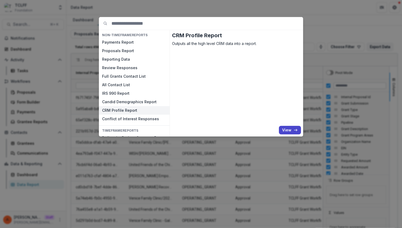
click at [123, 111] on button "CRM Profile Report" at bounding box center [134, 110] width 71 height 9
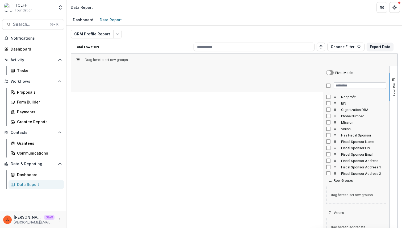
click at [328, 99] on div "Nonprofit" at bounding box center [356, 97] width 60 height 6
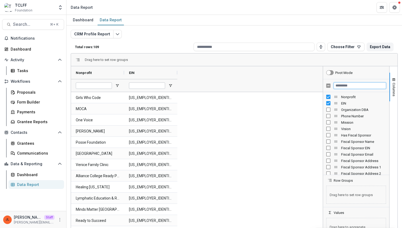
click at [345, 83] on input "Filter Columns Input" at bounding box center [360, 85] width 52 height 6
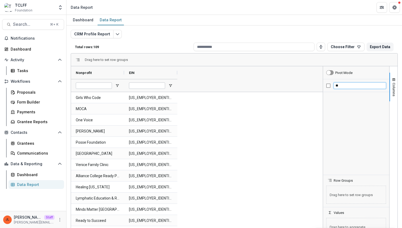
type input "*"
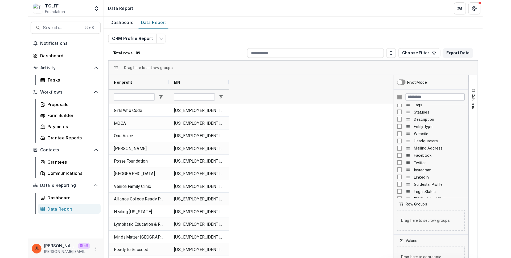
scroll to position [134, 0]
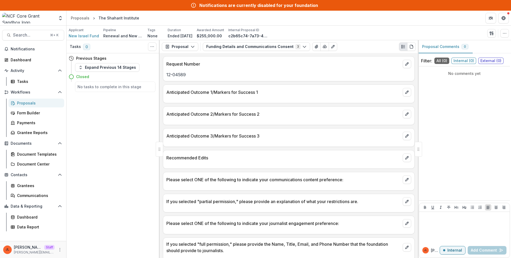
click at [146, 96] on div "Tasks 0 Show Cancelled Tasks Previous Stages Expand Previous 14 Stages Closed N…" at bounding box center [113, 148] width 93 height 217
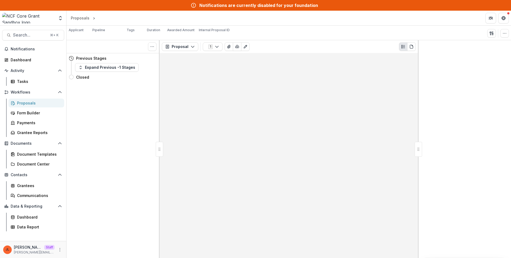
click at [147, 140] on div "Tasks 0 Show Cancelled Tasks Previous Stages Expand Previous -1 Stages Closed M…" at bounding box center [113, 148] width 93 height 217
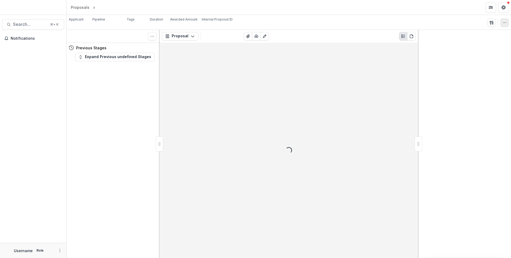
click at [504, 25] on button "button" at bounding box center [504, 22] width 9 height 9
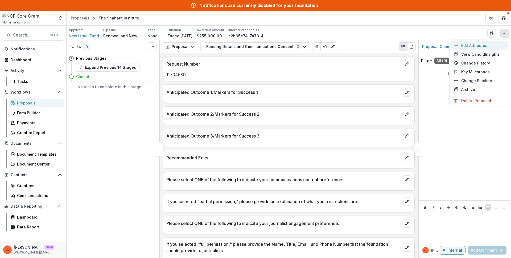
click at [475, 43] on button "Edit Attributes" at bounding box center [478, 45] width 57 height 9
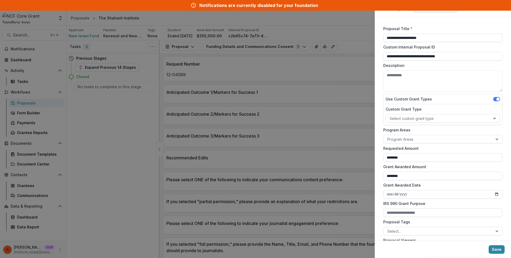
click at [333, 111] on div "**********" at bounding box center [255, 129] width 511 height 258
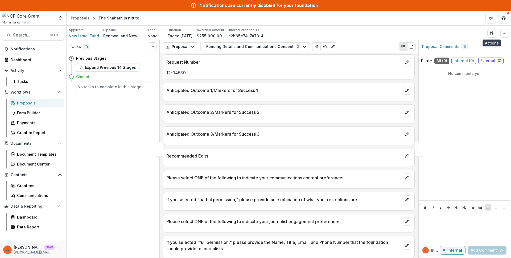
scroll to position [6, 0]
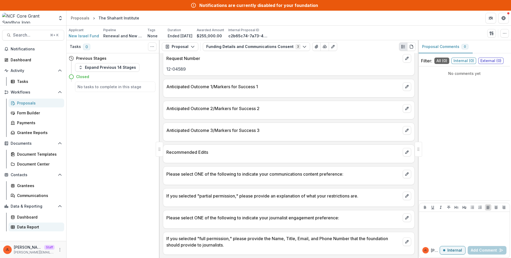
click at [33, 225] on div "Data Report" at bounding box center [38, 227] width 43 height 6
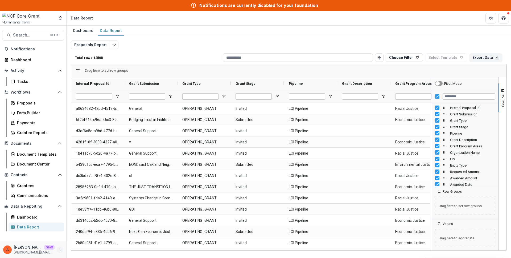
click at [60, 251] on icon "More" at bounding box center [60, 249] width 4 height 4
click at [80, 239] on link "User Settings" at bounding box center [95, 238] width 57 height 9
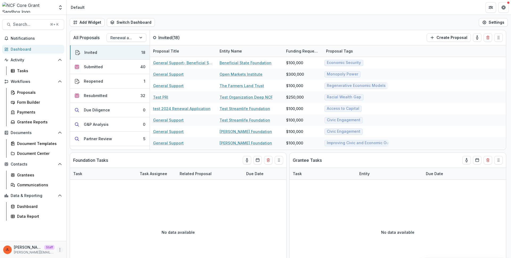
click at [60, 249] on circle "More" at bounding box center [60, 249] width 0 height 0
click at [75, 238] on link "User Settings" at bounding box center [95, 238] width 57 height 9
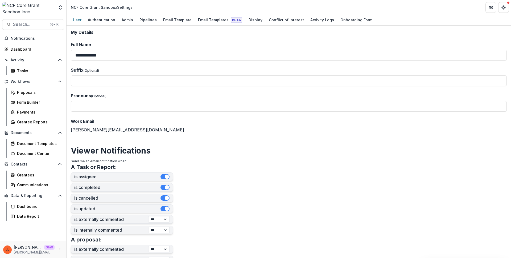
click at [156, 40] on form "**********" at bounding box center [289, 215] width 436 height 371
click at [29, 173] on div "Grantees" at bounding box center [38, 175] width 43 height 6
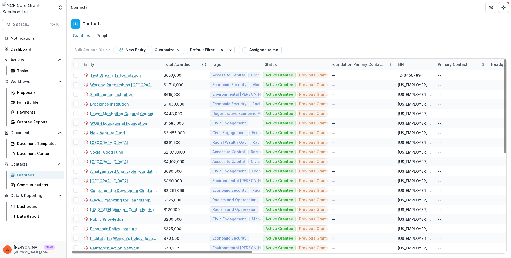
click at [101, 66] on div "Entity" at bounding box center [121, 64] width 80 height 11
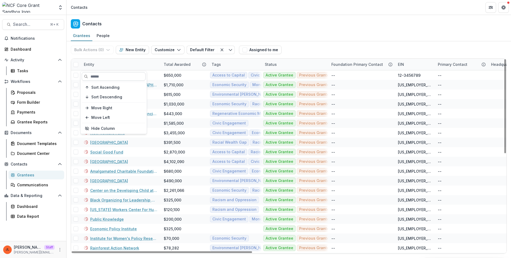
click at [103, 75] on input at bounding box center [114, 76] width 64 height 9
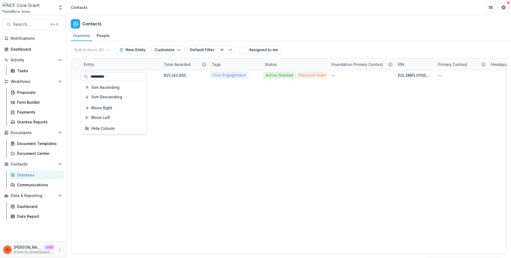
type input "**********"
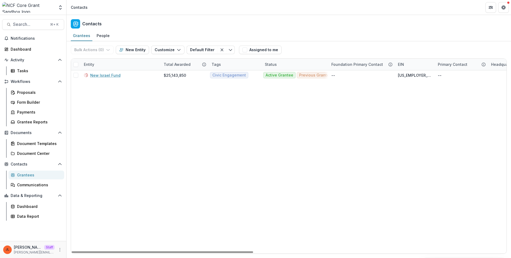
drag, startPoint x: 206, startPoint y: 121, endPoint x: 199, endPoint y: 117, distance: 7.7
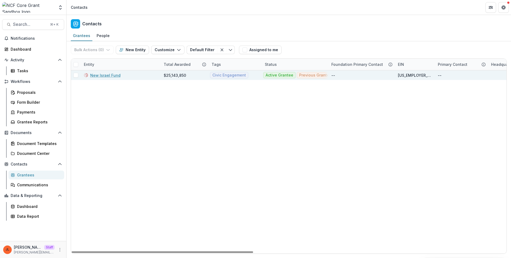
click at [111, 73] on link "New Israel Fund" at bounding box center [105, 75] width 30 height 6
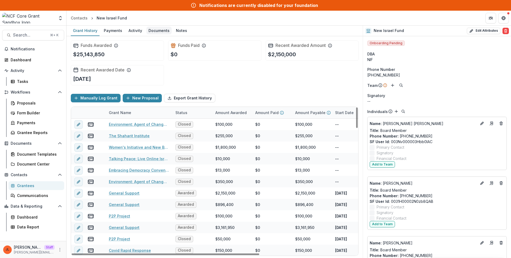
click at [151, 27] on div "Documents" at bounding box center [158, 31] width 25 height 8
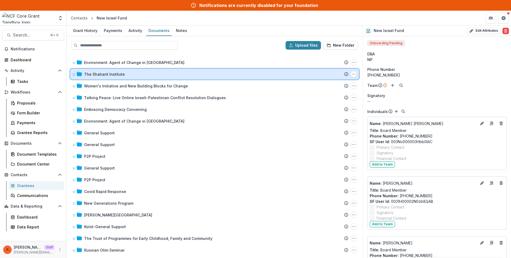
click at [75, 72] on span at bounding box center [73, 74] width 3 height 6
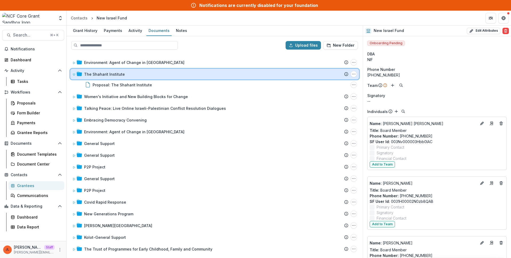
click at [75, 72] on span at bounding box center [73, 74] width 3 height 6
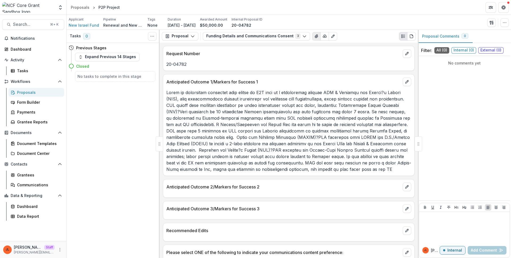
click at [314, 38] on icon "View Attached Files" at bounding box center [316, 36] width 4 height 4
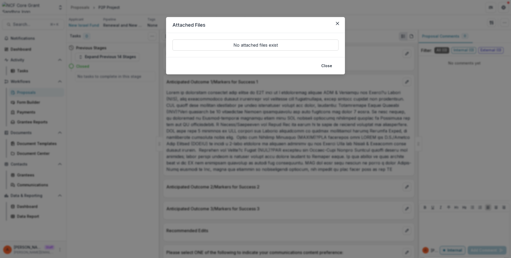
click at [316, 90] on div "Attached Files No attached files exist Close" at bounding box center [255, 129] width 511 height 258
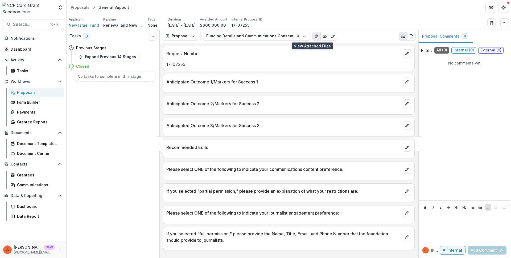
click at [313, 35] on button "View Attached Files" at bounding box center [316, 36] width 9 height 9
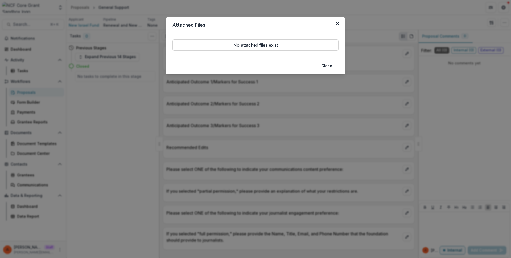
click at [276, 112] on div "Attached Files No attached files exist Close" at bounding box center [255, 129] width 511 height 258
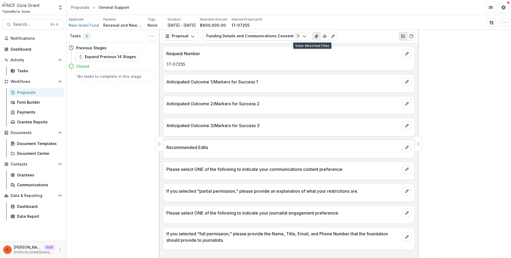
click at [312, 39] on button "View Attached Files" at bounding box center [316, 36] width 9 height 9
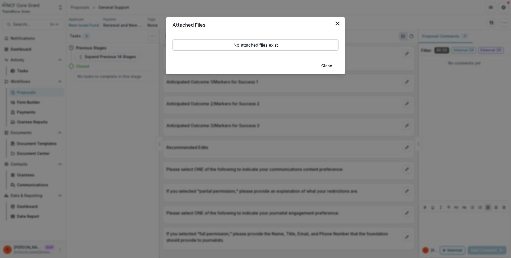
click at [309, 38] on div "No attached files exist" at bounding box center [255, 45] width 179 height 24
click at [321, 142] on div "Attached Files No attached files exist Close" at bounding box center [255, 129] width 511 height 258
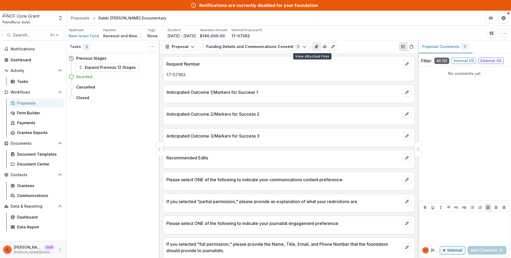
click at [312, 44] on button "View Attached Files" at bounding box center [316, 46] width 9 height 9
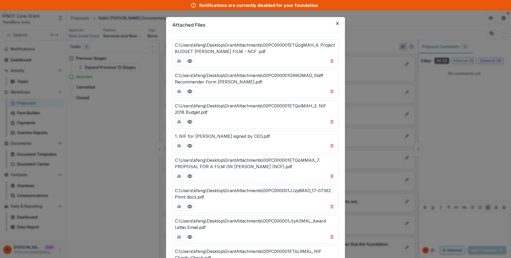
scroll to position [57, 0]
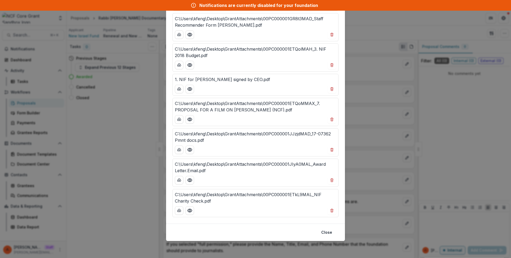
drag, startPoint x: 366, startPoint y: 119, endPoint x: 371, endPoint y: 106, distance: 14.0
click at [367, 119] on div "Attached Files C:\Users\kfeng\Desktop\GrantAttachments\00PC000001ETQogMAH_4. Pr…" at bounding box center [255, 129] width 511 height 258
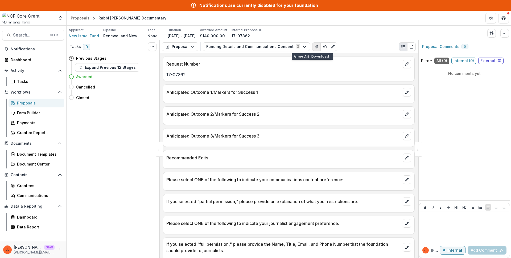
click at [314, 47] on button "View Attached Files" at bounding box center [316, 46] width 9 height 9
